Goal: Task Accomplishment & Management: Use online tool/utility

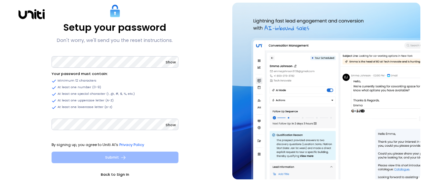
click at [145, 154] on button "Submit" at bounding box center [115, 158] width 127 height 12
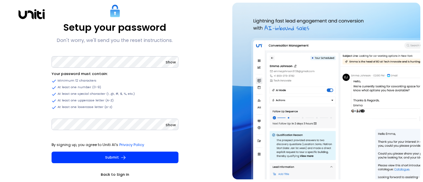
click at [170, 61] on span "Show" at bounding box center [171, 62] width 10 height 5
click at [170, 61] on span "Hide" at bounding box center [171, 62] width 9 height 5
click at [171, 123] on span "Show" at bounding box center [171, 124] width 10 height 5
click at [171, 123] on span "Hide" at bounding box center [171, 124] width 9 height 5
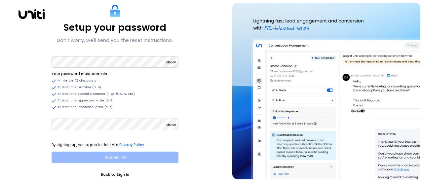
click at [153, 155] on button "Submit" at bounding box center [115, 158] width 127 height 12
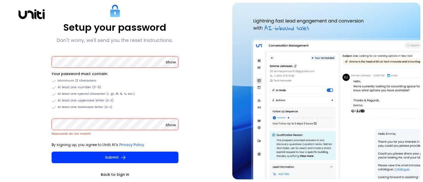
click at [95, 133] on div "Show Passwords do not match" at bounding box center [115, 128] width 127 height 21
click at [66, 68] on div "Show Your password must contain: Minimum 12 characters At least one number (0-9…" at bounding box center [115, 82] width 127 height 55
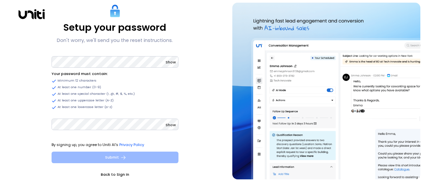
click at [119, 155] on button "Submit" at bounding box center [115, 158] width 127 height 12
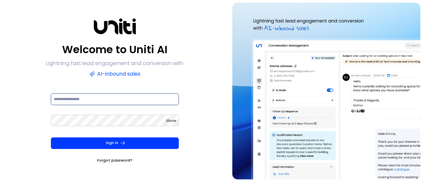
click at [89, 97] on input at bounding box center [115, 100] width 128 height 12
type input "**********"
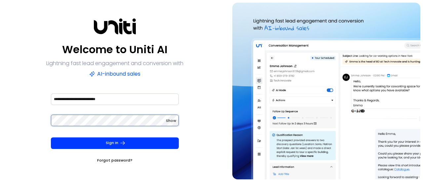
click at [51, 138] on button "Sign In" at bounding box center [115, 144] width 128 height 12
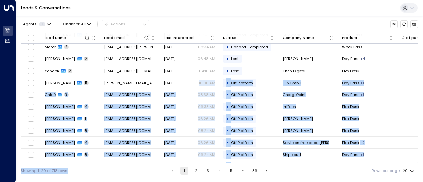
scroll to position [119, 0]
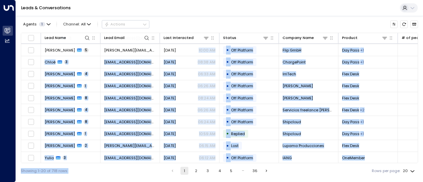
drag, startPoint x: 199, startPoint y: 163, endPoint x: 230, endPoint y: 162, distance: 31.4
click at [234, 164] on div "Agents 1 Channel: All Actions Lead Name Lead Email Last Interacted Status Compa…" at bounding box center [219, 97] width 397 height 163
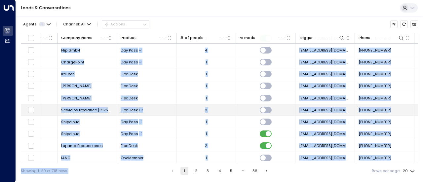
scroll to position [0, 221]
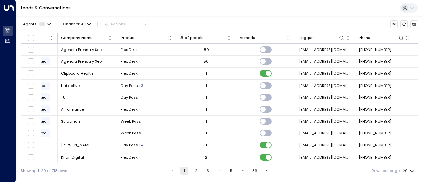
click at [318, 17] on div "Agents 1 Channel: All Actions Lead Name Lead Email Last Interacted Status Compa…" at bounding box center [219, 97] width 397 height 163
drag, startPoint x: 241, startPoint y: 164, endPoint x: 283, endPoint y: 163, distance: 42.3
click at [283, 163] on div "Agents 1 Channel: All Actions Lead Name Lead Email Last Interacted Status Compa…" at bounding box center [219, 97] width 397 height 163
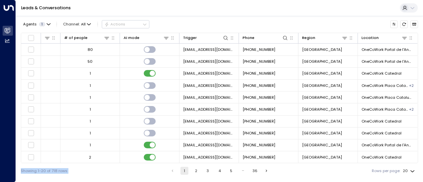
scroll to position [0, 340]
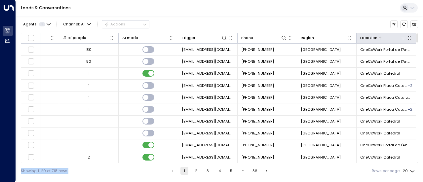
click at [404, 40] on icon at bounding box center [403, 37] width 5 height 5
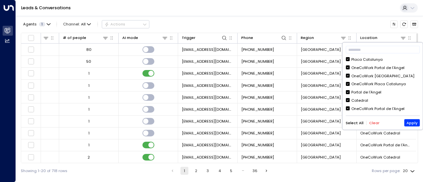
click at [372, 56] on div "​ Placa Catalunya OneCoWork Portal de l’Angel OneCoWork Winckley Square OneCoWo…" at bounding box center [382, 86] width 80 height 87
click at [371, 123] on button "Clear" at bounding box center [374, 123] width 10 height 4
click at [359, 100] on div "Catedral" at bounding box center [359, 101] width 17 height 6
click at [406, 121] on button "Apply" at bounding box center [412, 122] width 16 height 7
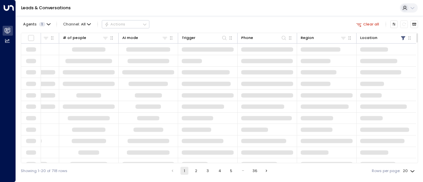
scroll to position [0, 339]
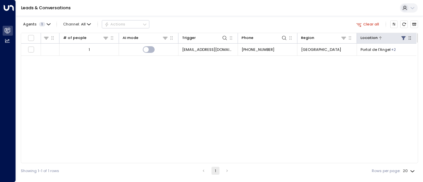
click at [405, 38] on icon at bounding box center [403, 37] width 5 height 5
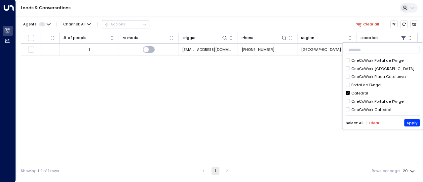
scroll to position [0, 0]
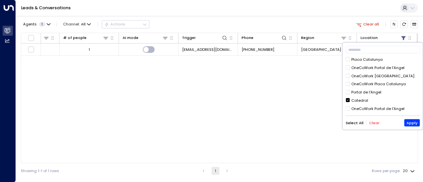
click at [306, 99] on div "Lead Name Lead Email Last Interacted Status Company Name Product # of people AI…" at bounding box center [219, 98] width 397 height 131
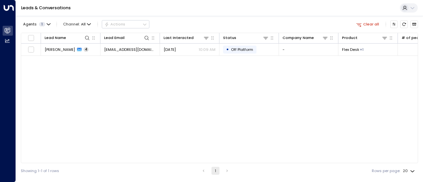
scroll to position [0, 339]
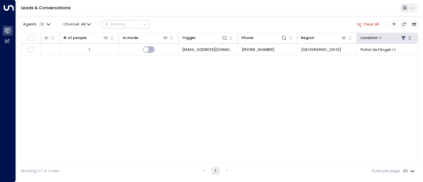
click at [404, 39] on icon at bounding box center [403, 38] width 4 height 4
click at [411, 39] on icon "button" at bounding box center [409, 37] width 5 height 5
click at [404, 37] on icon at bounding box center [403, 38] width 4 height 4
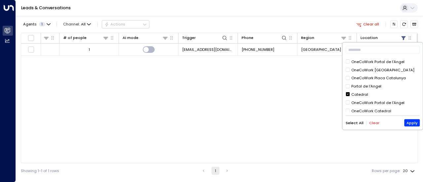
scroll to position [7, 0]
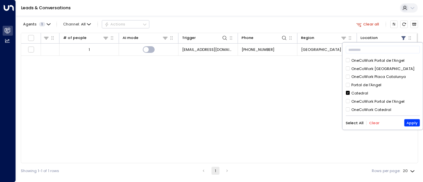
click at [373, 107] on div "OneCoWork Catedral" at bounding box center [371, 110] width 40 height 6
click at [415, 117] on div "​ Placa Catalunya OneCoWork Portal de l’Angel OneCoWork Winckley Square OneCoWo…" at bounding box center [382, 86] width 80 height 87
click at [359, 93] on div "Catedral" at bounding box center [359, 94] width 17 height 6
click at [415, 123] on button "Apply" at bounding box center [412, 122] width 16 height 7
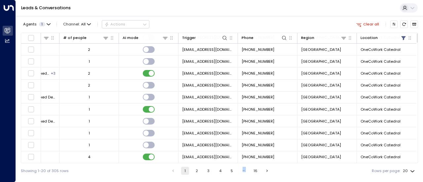
scroll to position [119, 339]
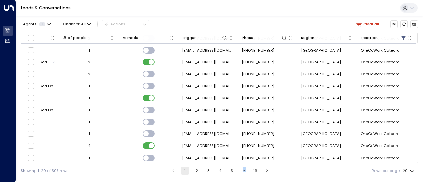
drag, startPoint x: 273, startPoint y: 165, endPoint x: 236, endPoint y: 165, distance: 37.0
click at [236, 164] on div "Showing 1-20 of 305 rows 1 2 3 4 5 … 16 Rows per page: 20 **" at bounding box center [219, 170] width 397 height 15
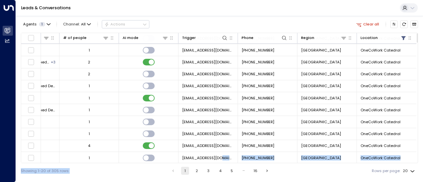
drag, startPoint x: 227, startPoint y: 162, endPoint x: 249, endPoint y: 175, distance: 25.6
click at [233, 172] on div "Agents 1 Channel: All Actions Clear all Lead Name Lead Email Last Interacted St…" at bounding box center [219, 97] width 397 height 163
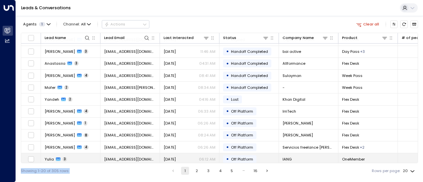
scroll to position [0, 0]
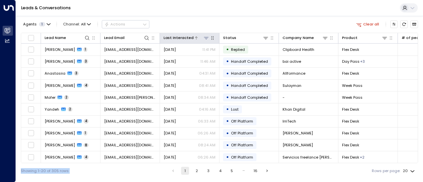
click at [207, 37] on icon at bounding box center [206, 37] width 5 height 5
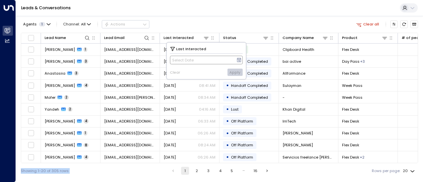
click at [237, 60] on icon at bounding box center [239, 60] width 5 height 5
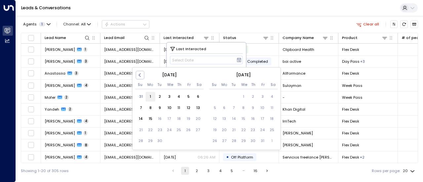
click at [153, 95] on div "1" at bounding box center [151, 97] width 10 height 10
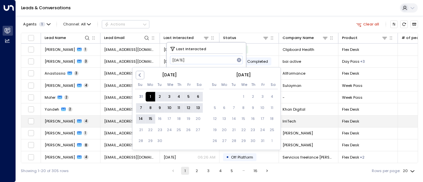
click at [151, 120] on div "15" at bounding box center [151, 119] width 10 height 10
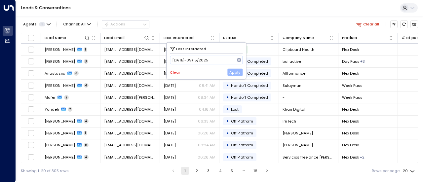
click at [232, 74] on button "Apply" at bounding box center [235, 72] width 16 height 7
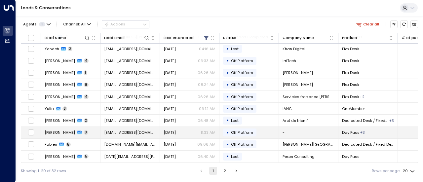
scroll to position [119, 0]
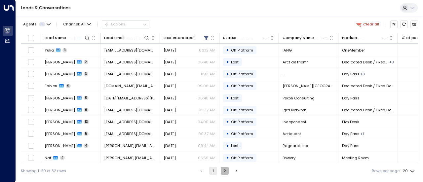
click at [225, 168] on button "2" at bounding box center [225, 171] width 8 height 8
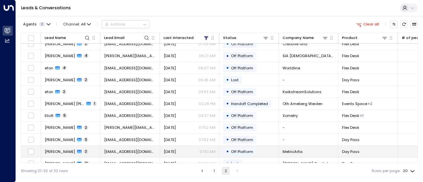
scroll to position [24, 0]
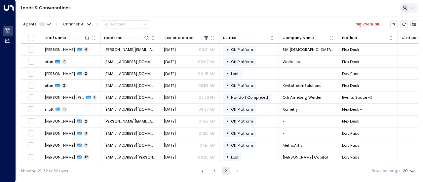
click at [215, 170] on button "1" at bounding box center [214, 171] width 8 height 8
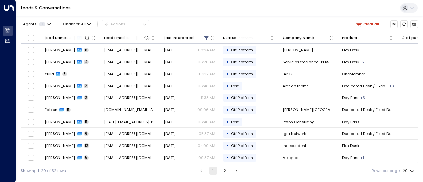
scroll to position [119, 0]
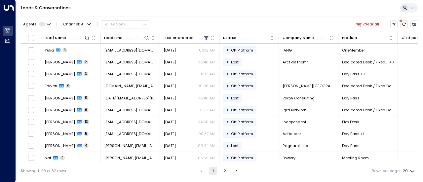
click at [250, 23] on div "Agents 1 Channel: All Actions Clear all" at bounding box center [219, 25] width 397 height 12
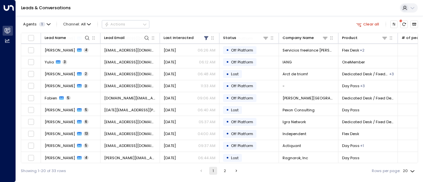
click at [99, 58] on td "Yulia 3" at bounding box center [71, 62] width 60 height 12
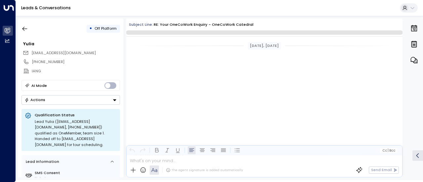
scroll to position [736, 0]
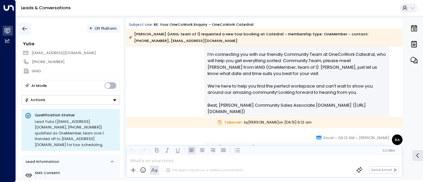
click at [23, 24] on button "button" at bounding box center [25, 29] width 12 height 12
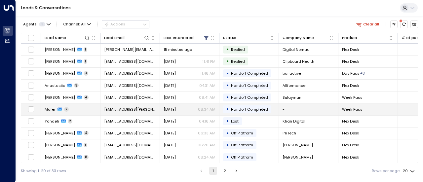
scroll to position [119, 0]
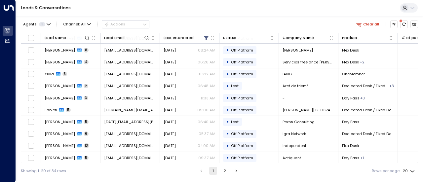
click at [163, 24] on div "Agents 1 Channel: All Actions Clear all" at bounding box center [219, 25] width 397 height 12
